Goal: Transaction & Acquisition: Purchase product/service

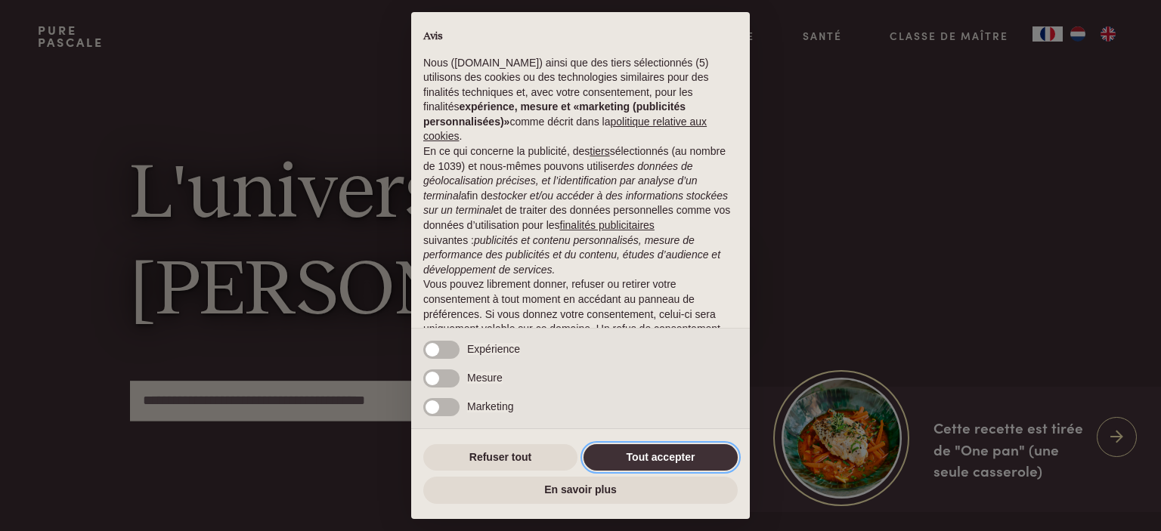
drag, startPoint x: 660, startPoint y: 456, endPoint x: 674, endPoint y: 456, distance: 13.6
click at [661, 456] on button "Tout accepter" at bounding box center [660, 457] width 154 height 27
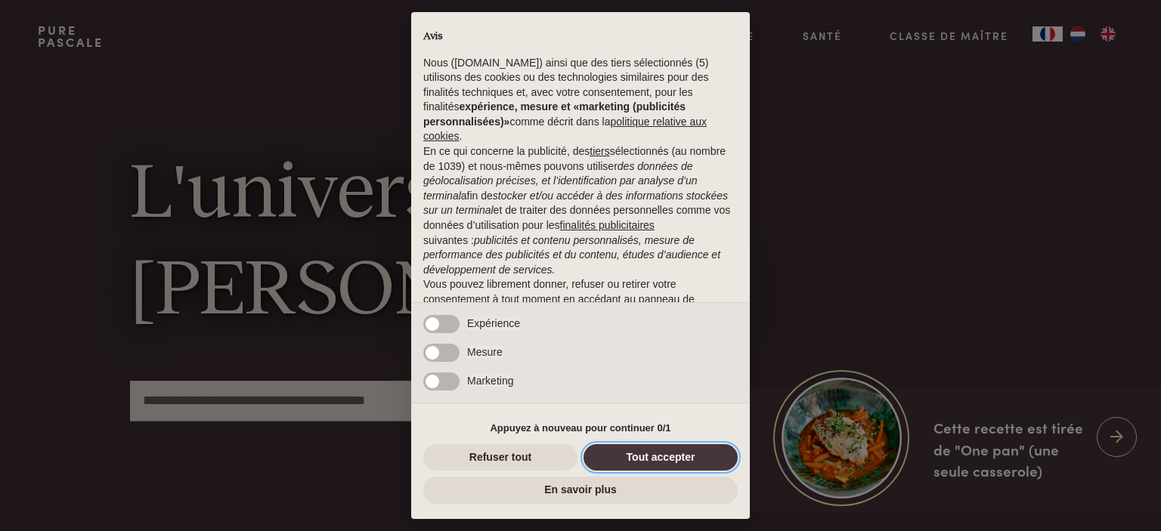
scroll to position [89, 0]
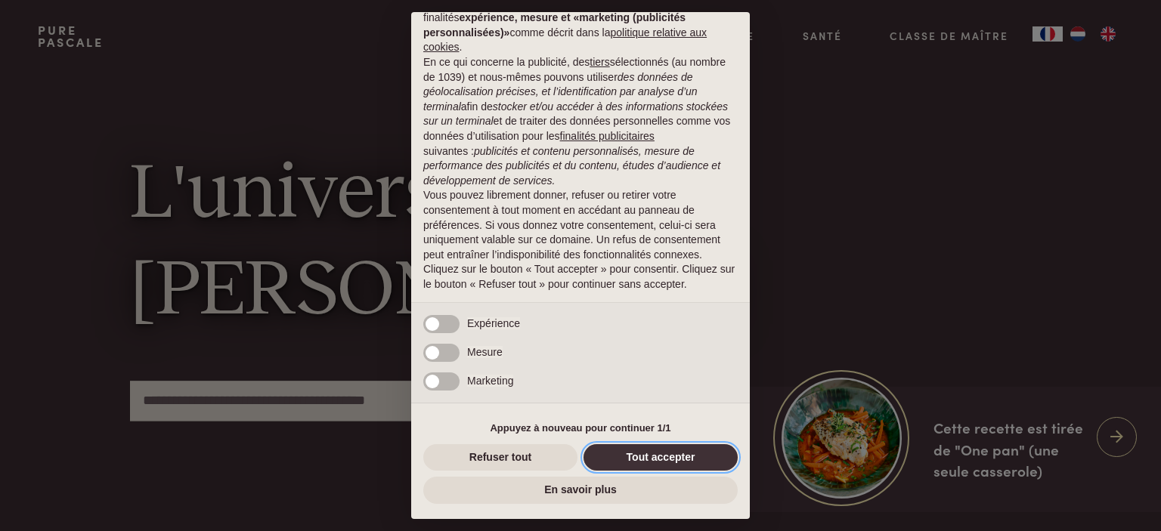
click at [648, 459] on button "Tout accepter" at bounding box center [660, 457] width 154 height 27
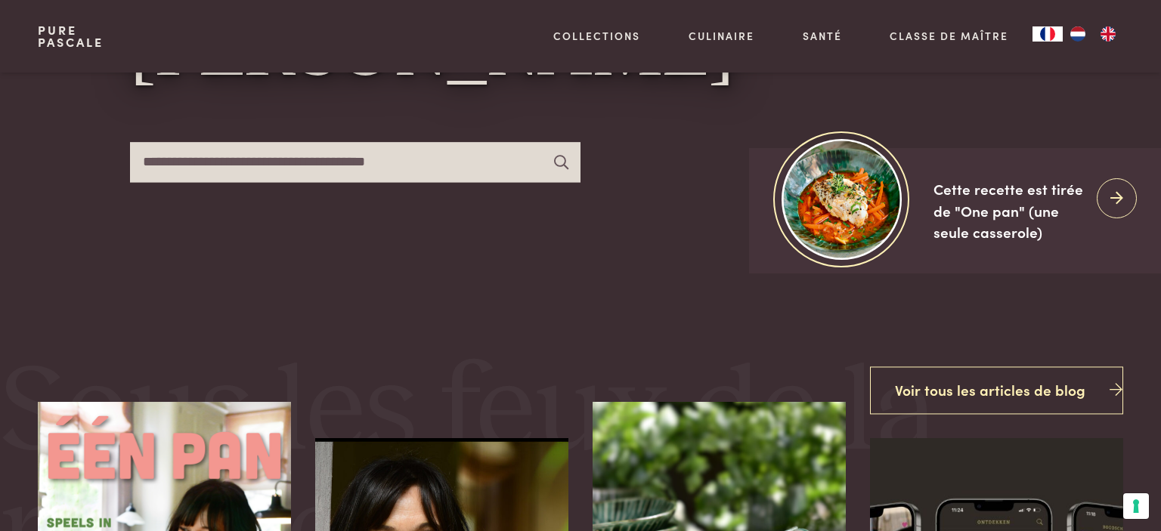
scroll to position [0, 0]
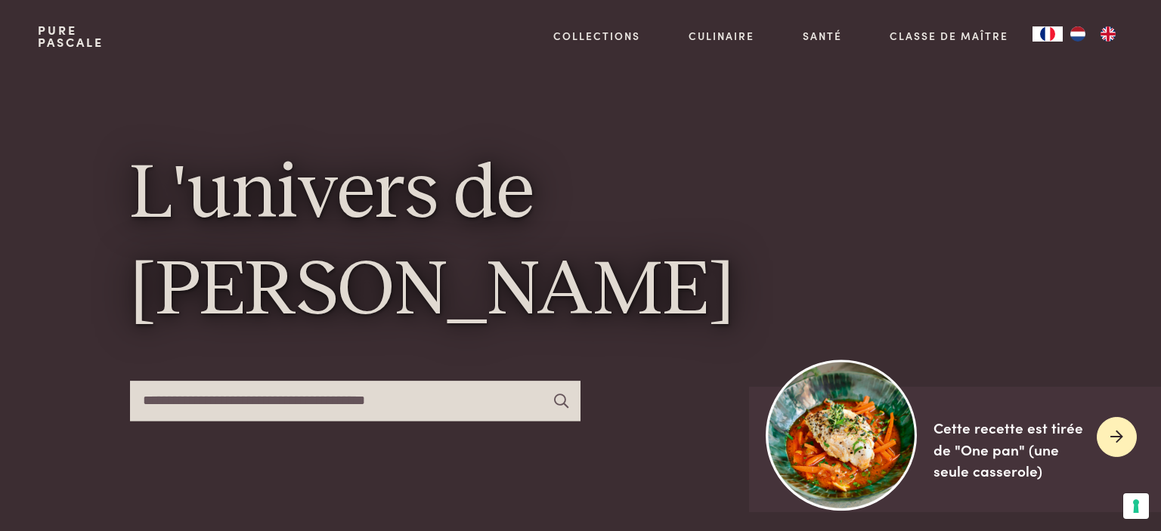
click at [1110, 426] on icon at bounding box center [1116, 437] width 13 height 22
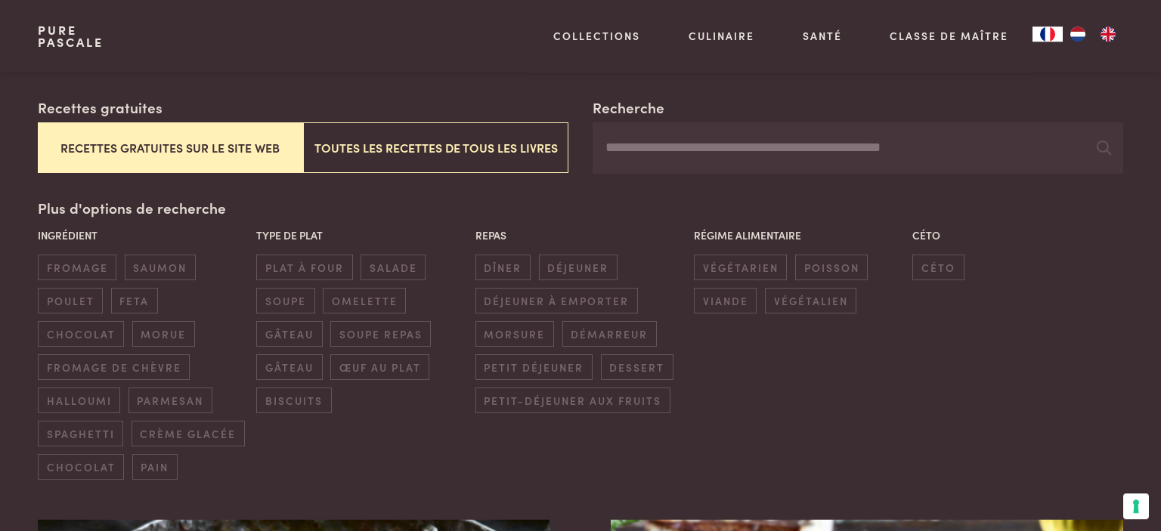
scroll to position [239, 0]
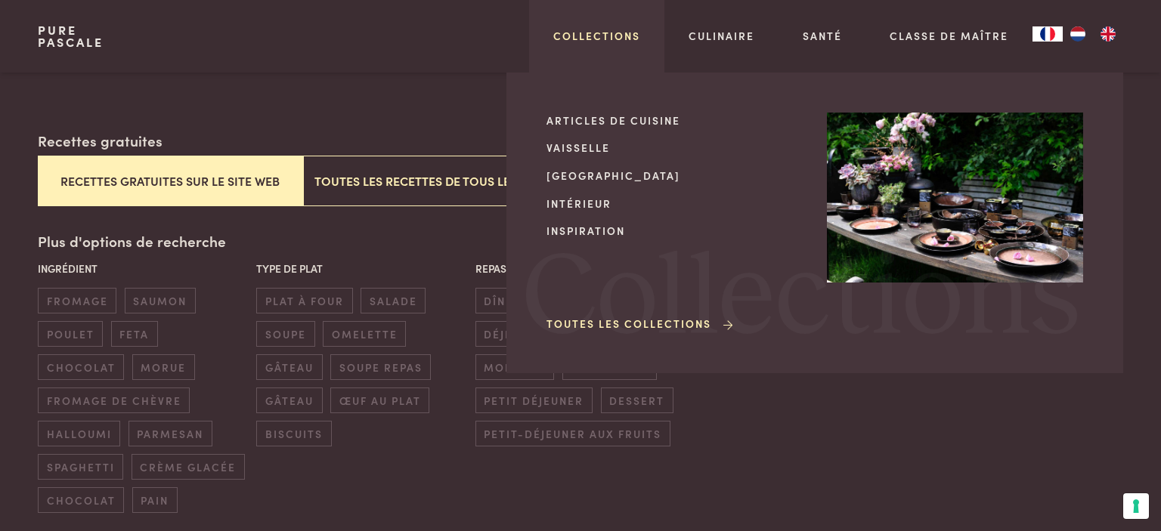
click at [553, 44] on link "Collections" at bounding box center [596, 36] width 87 height 16
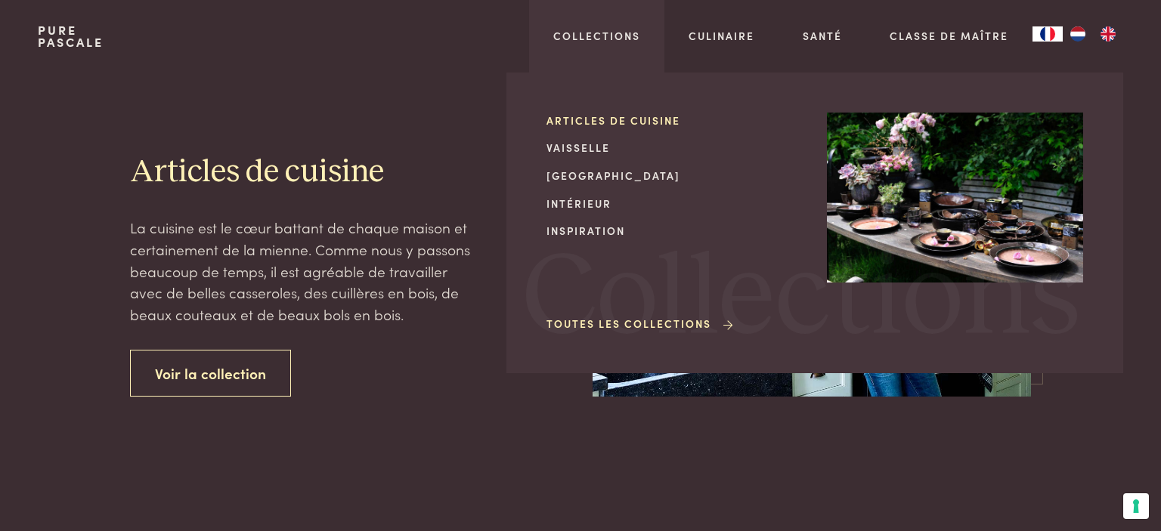
click at [546, 128] on link "Articles de cuisine" at bounding box center [674, 121] width 256 height 16
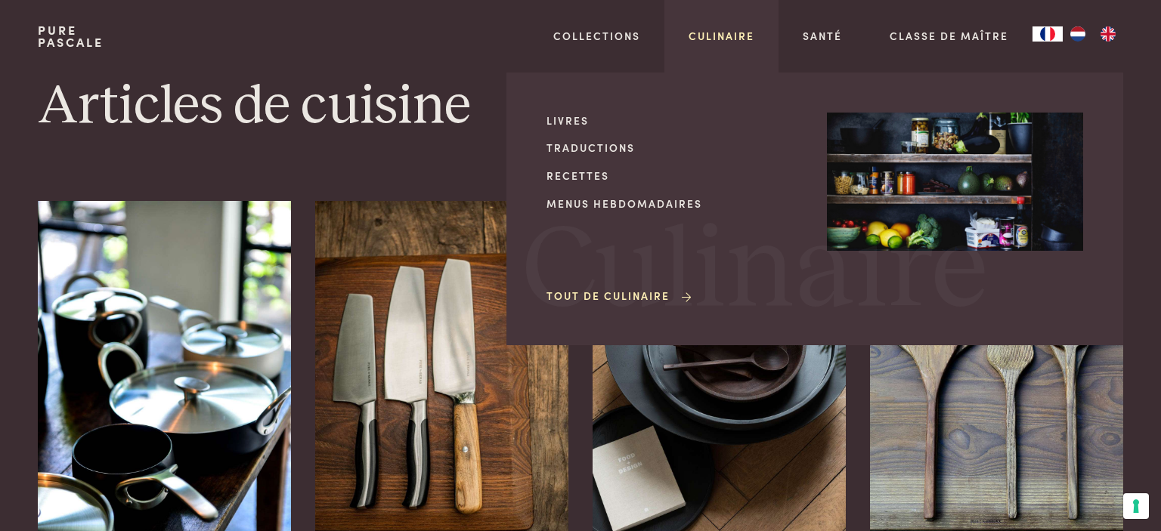
click at [688, 44] on link "Culinaire" at bounding box center [721, 36] width 66 height 16
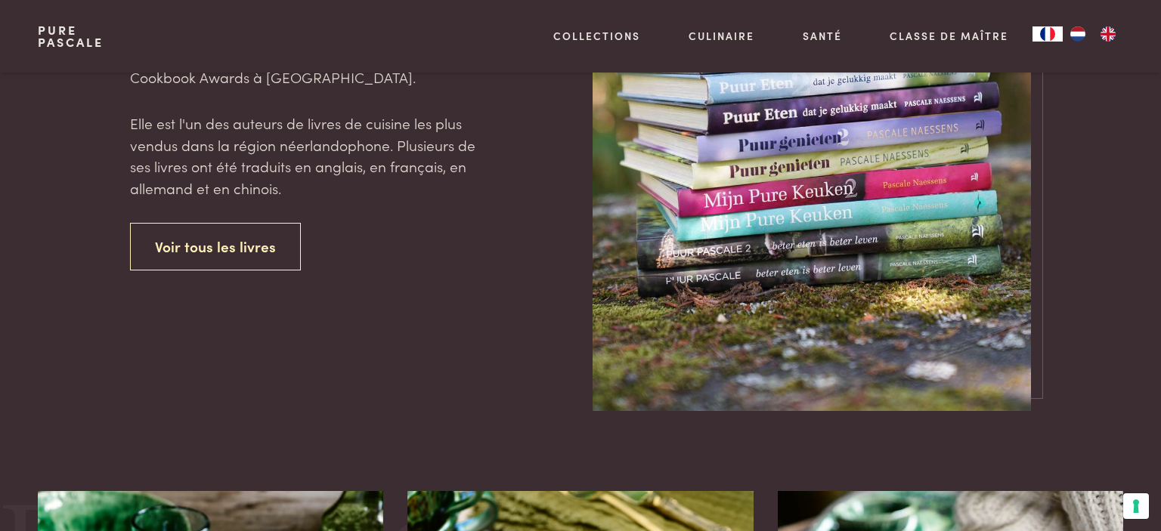
scroll to position [837, 0]
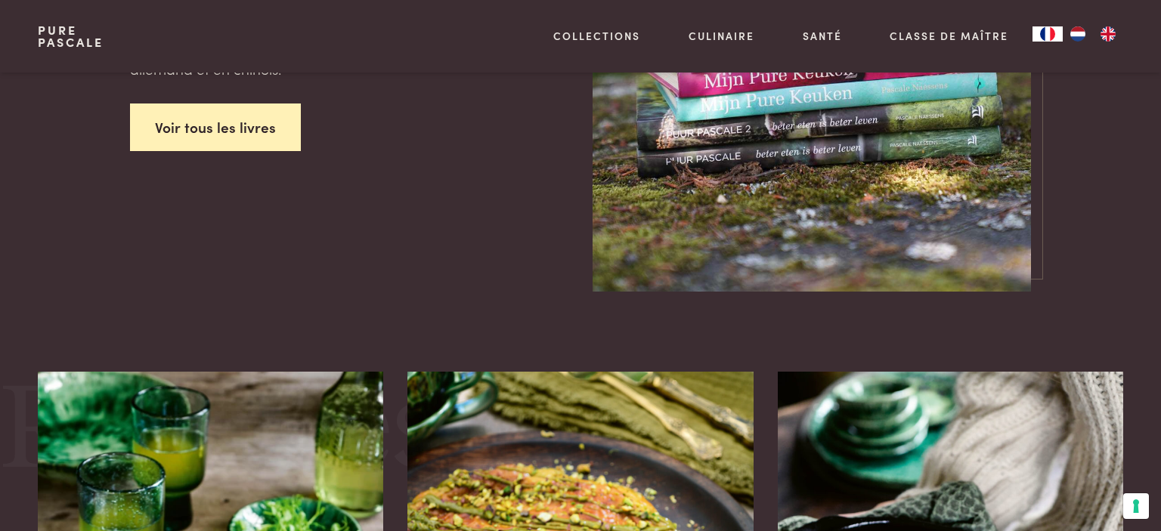
click at [287, 151] on link "Voir tous les livres" at bounding box center [215, 128] width 171 height 48
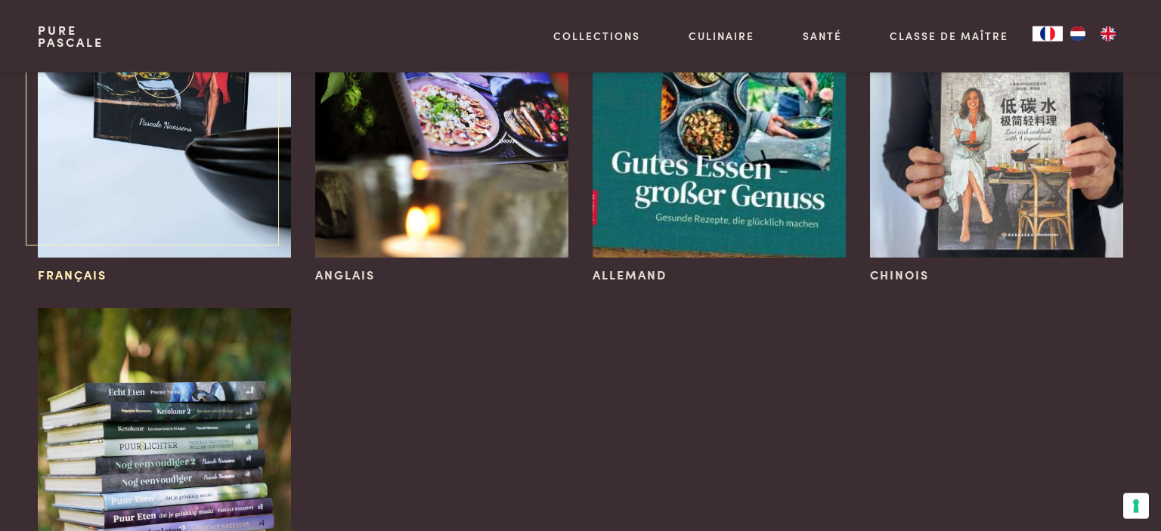
scroll to position [359, 0]
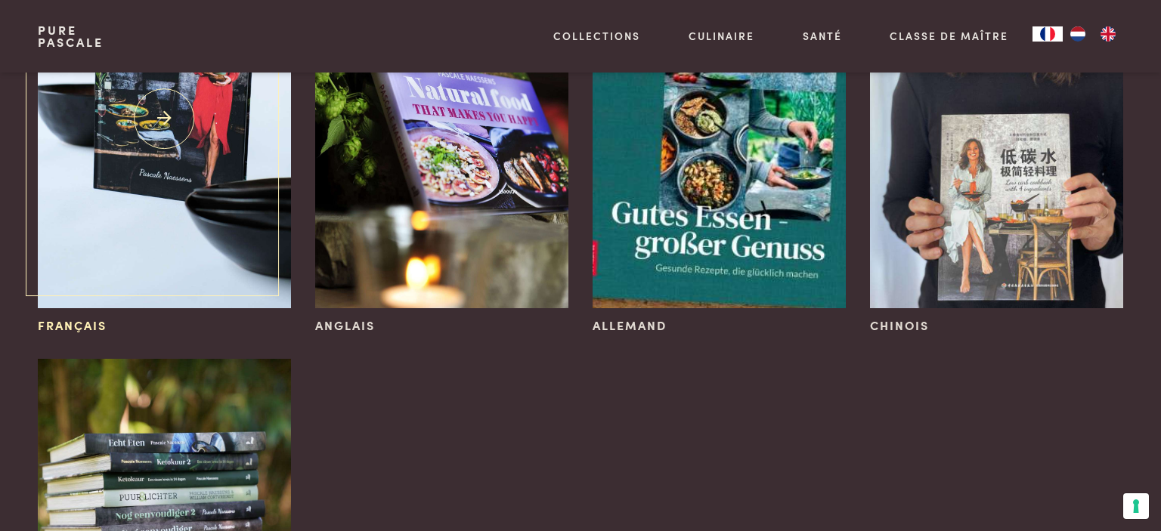
click at [145, 234] on img at bounding box center [164, 119] width 253 height 380
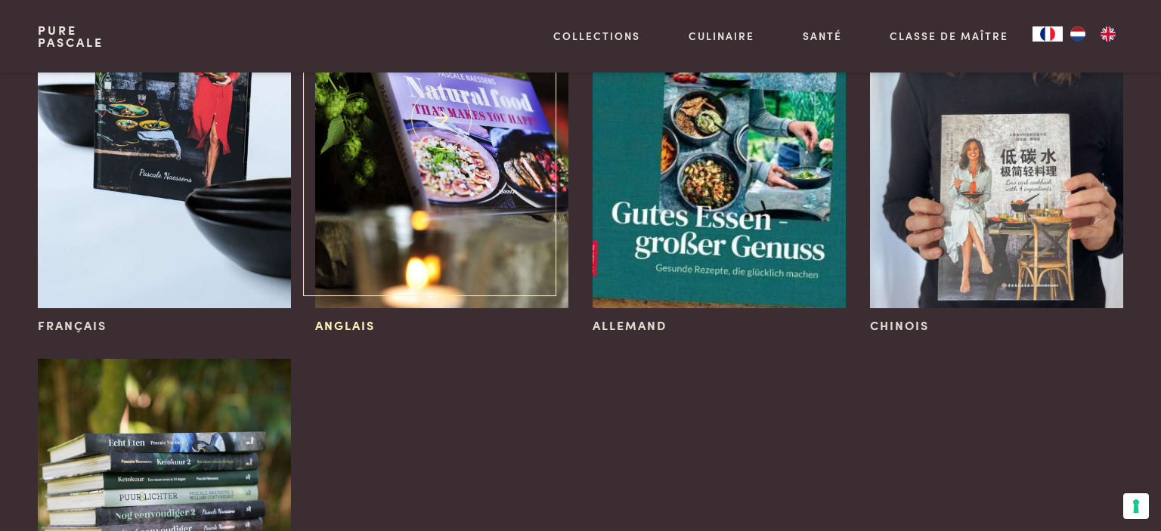
click at [468, 217] on img at bounding box center [441, 119] width 253 height 380
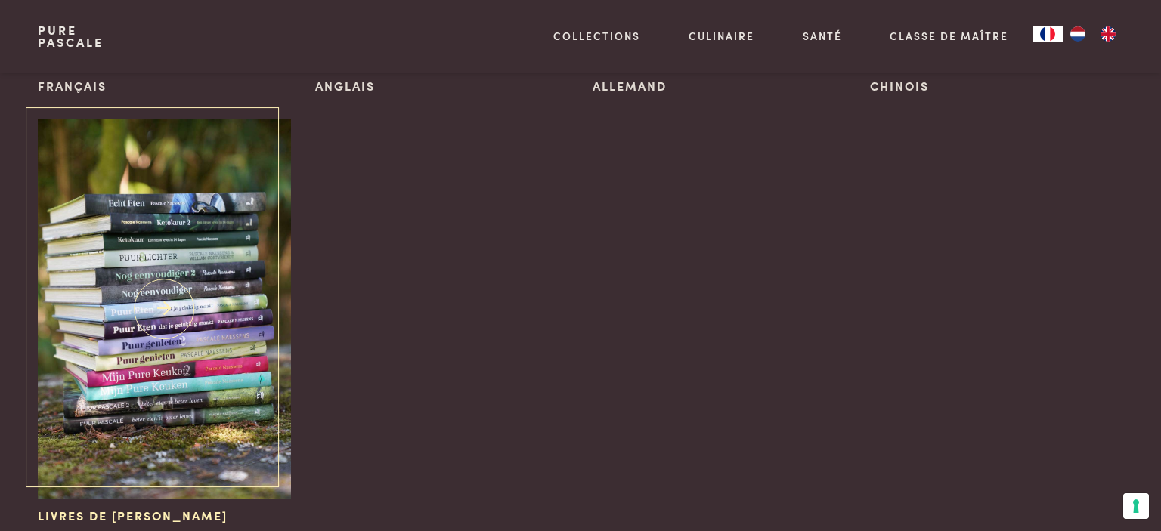
click at [185, 349] on img at bounding box center [164, 309] width 253 height 380
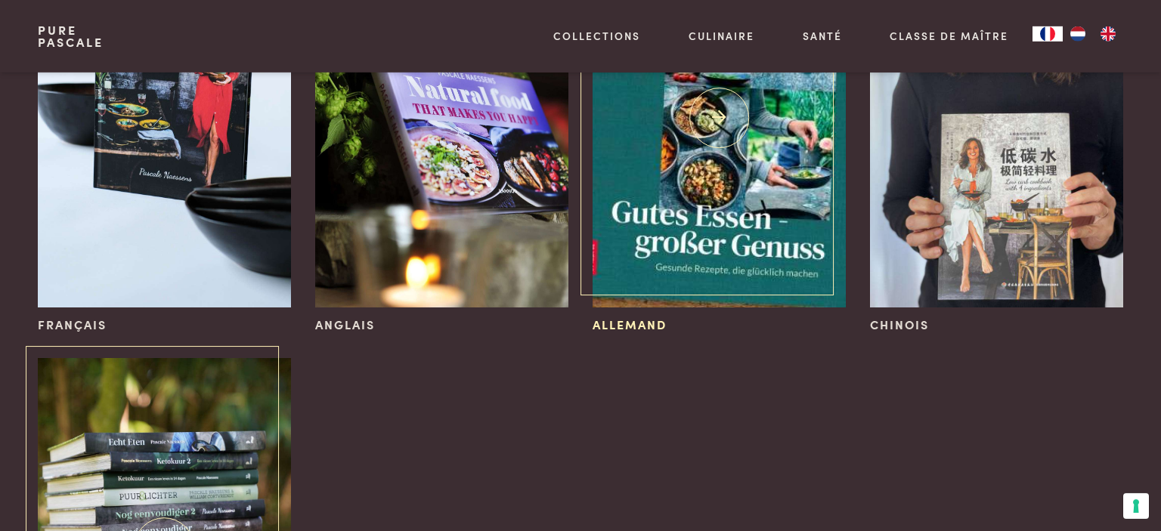
scroll to position [359, 0]
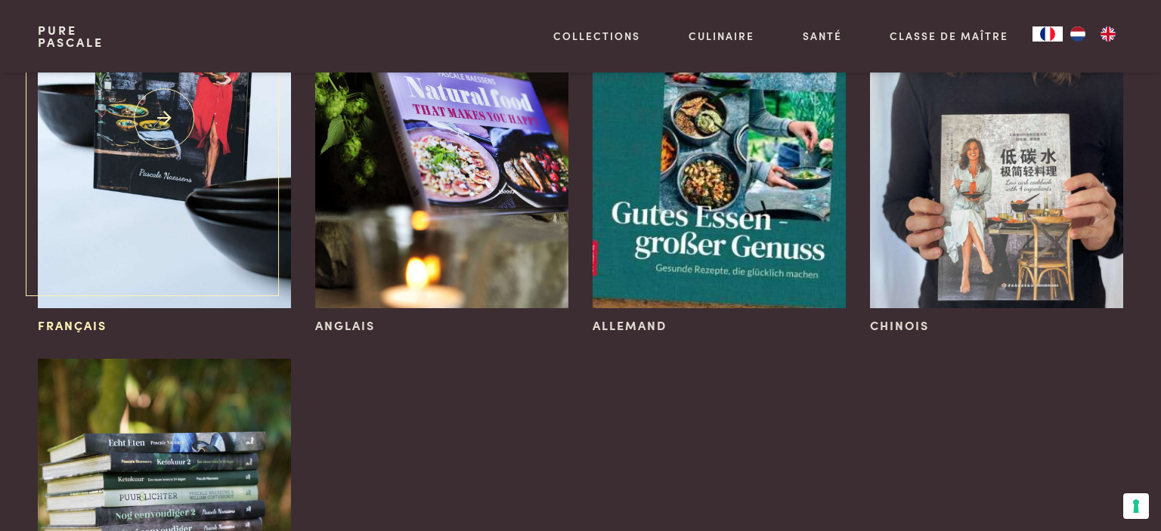
click at [159, 186] on img at bounding box center [164, 119] width 253 height 380
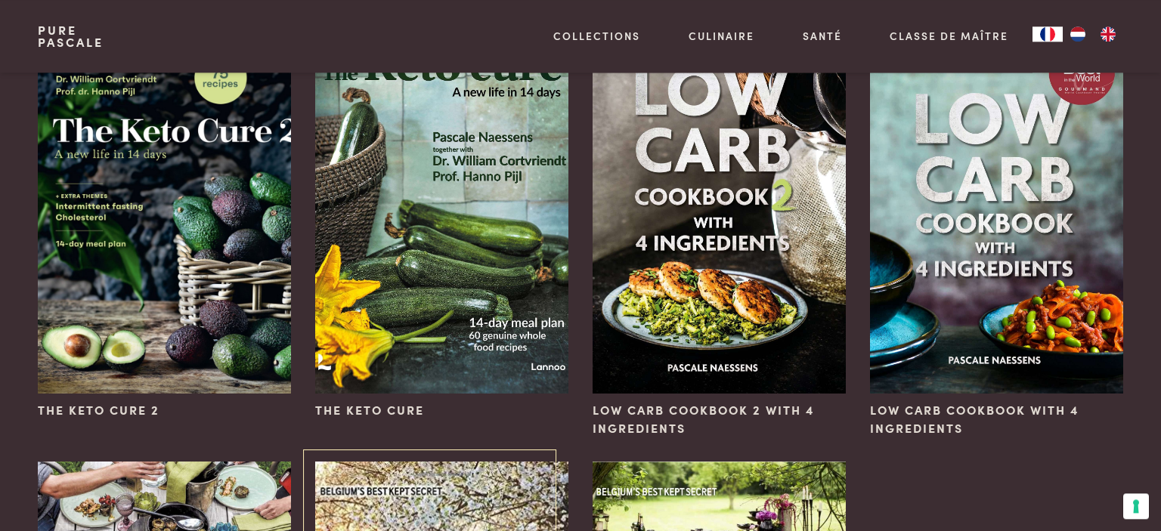
scroll to position [239, 0]
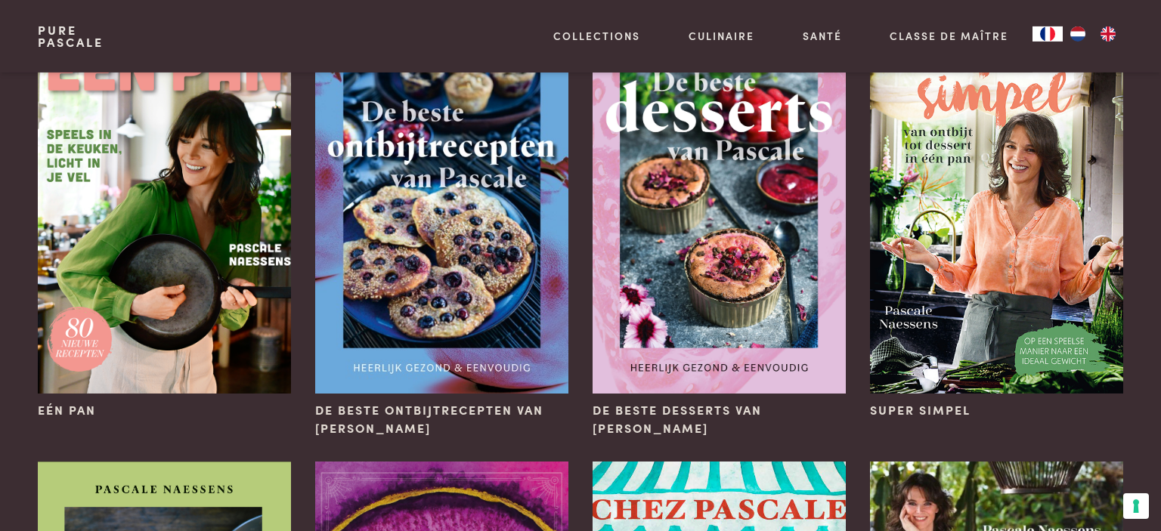
scroll to position [239, 0]
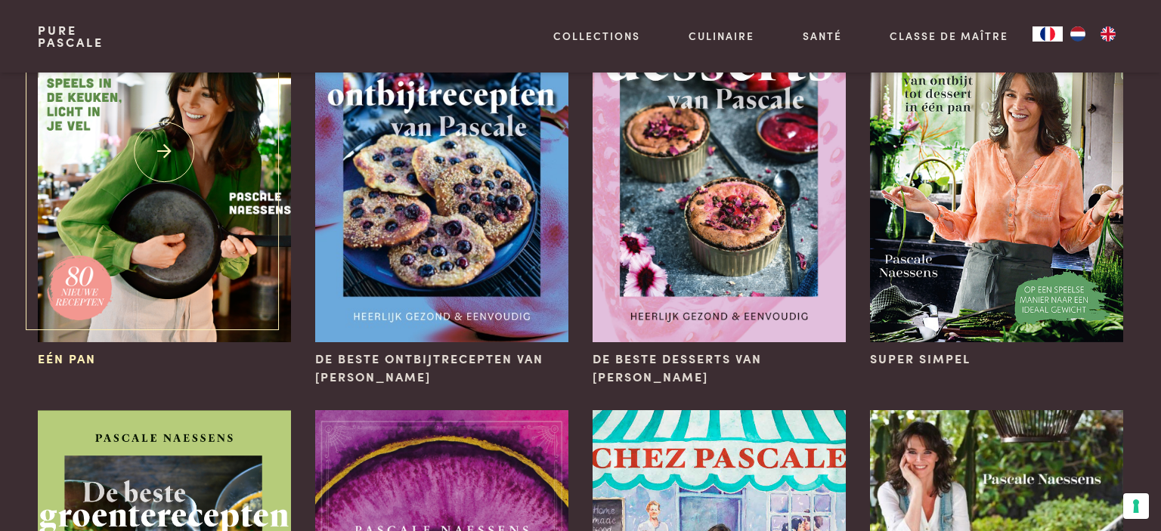
click at [197, 200] on img at bounding box center [164, 152] width 253 height 380
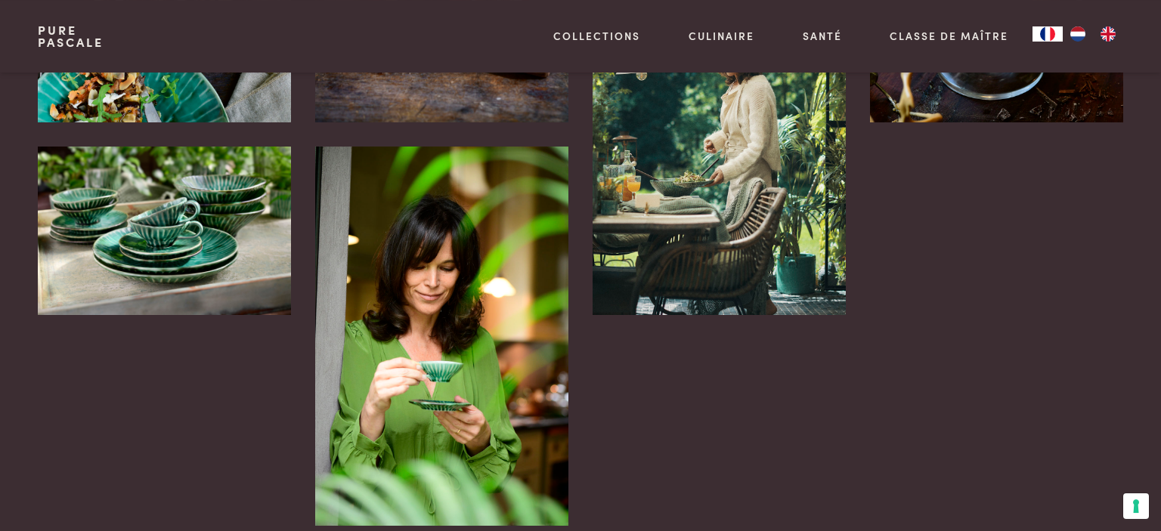
scroll to position [3352, 0]
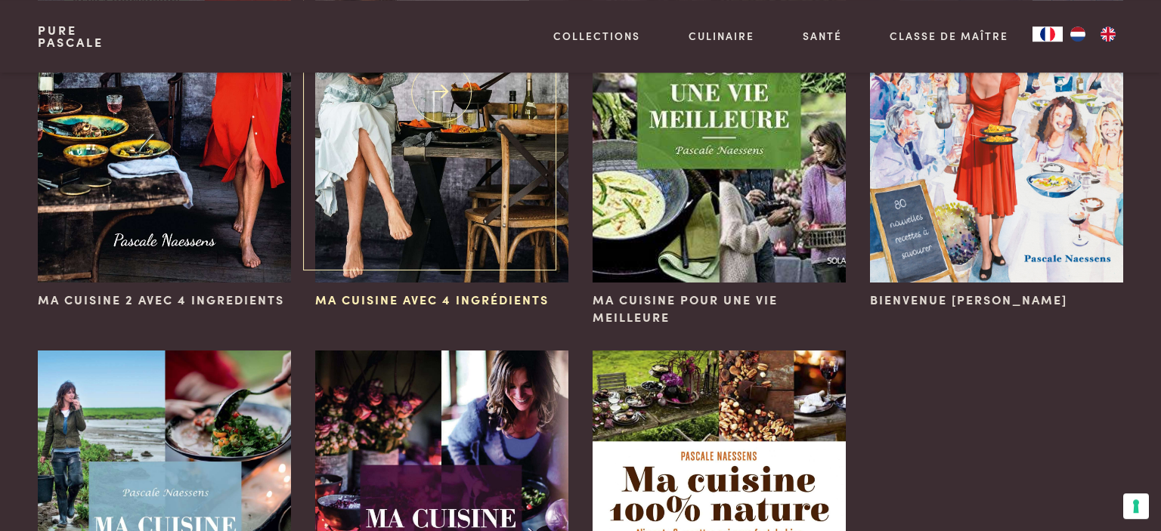
scroll to position [718, 0]
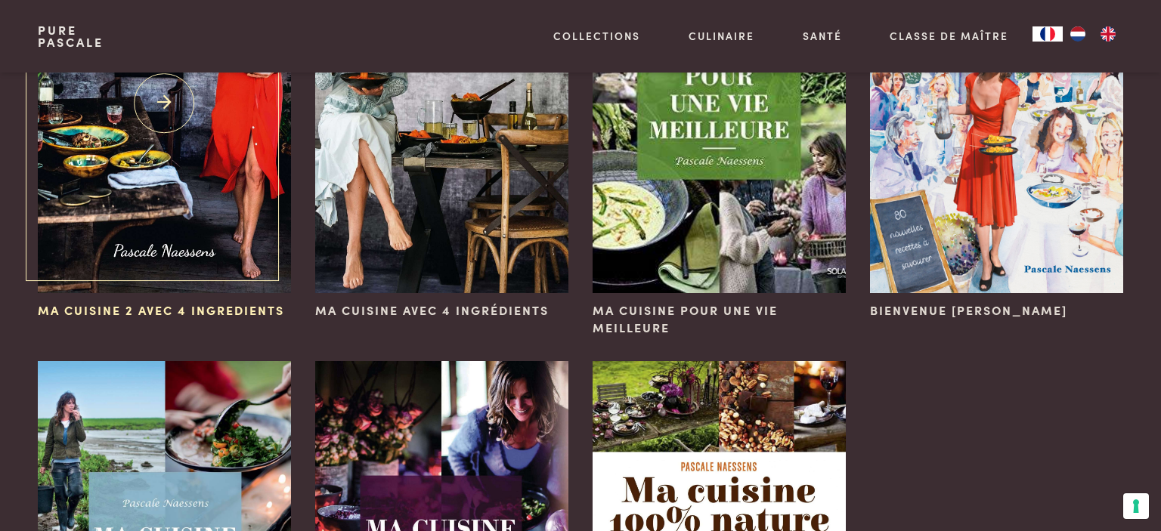
click at [104, 189] on img at bounding box center [164, 103] width 253 height 380
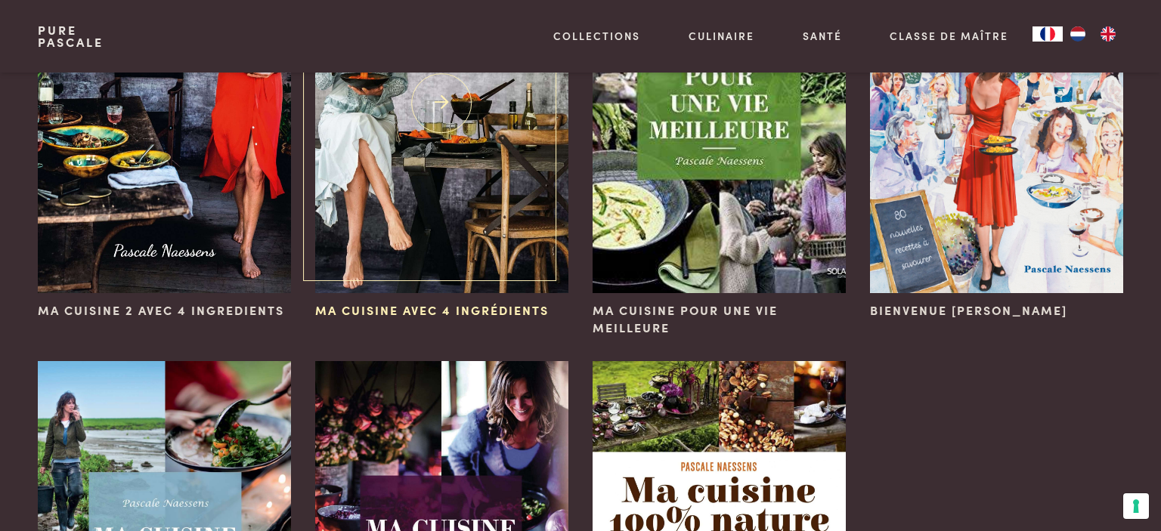
click at [481, 240] on img at bounding box center [441, 103] width 253 height 380
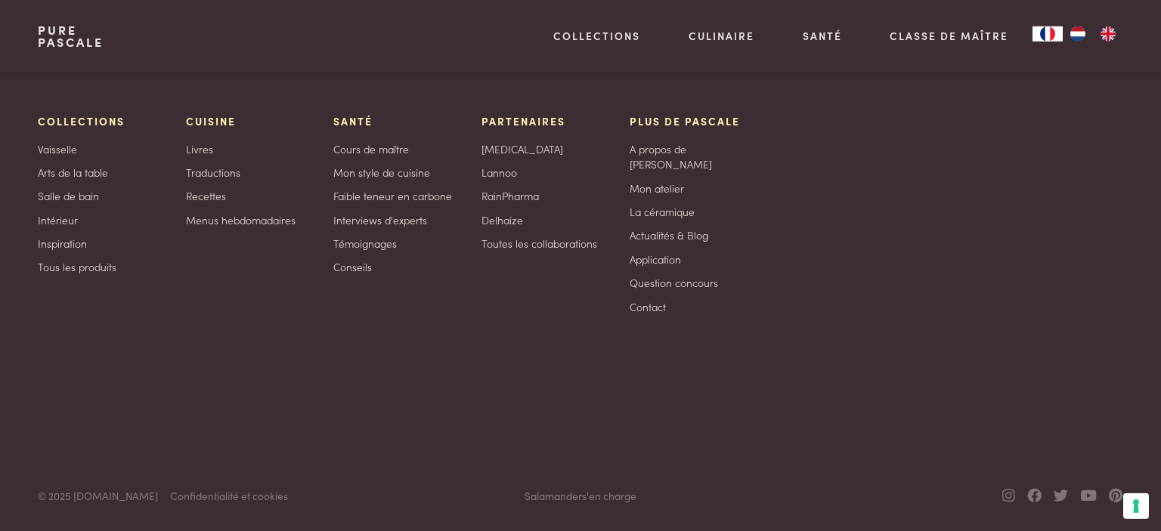
scroll to position [4428, 0]
